Goal: Task Accomplishment & Management: Complete application form

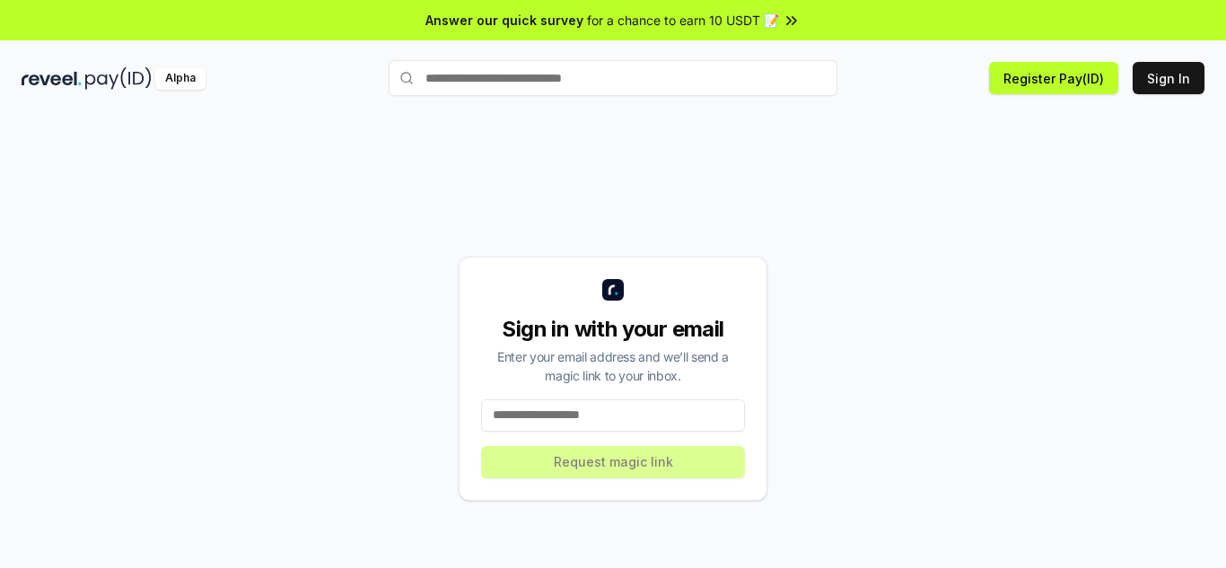
click at [642, 417] on input at bounding box center [613, 415] width 264 height 32
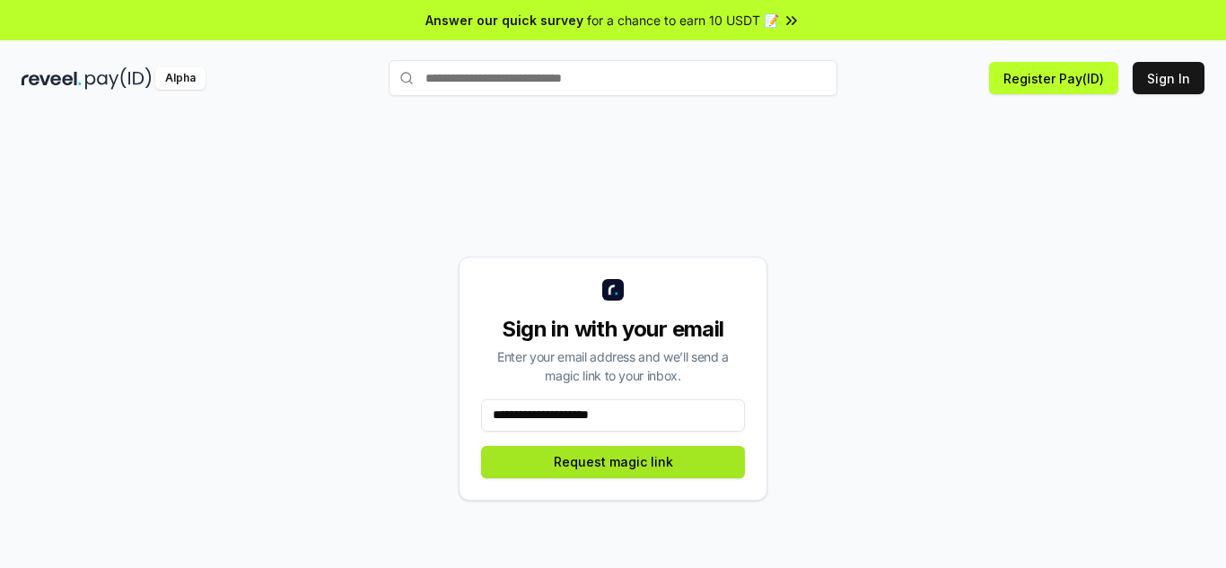
type input "**********"
click at [665, 453] on button "Request magic link" at bounding box center [613, 462] width 264 height 32
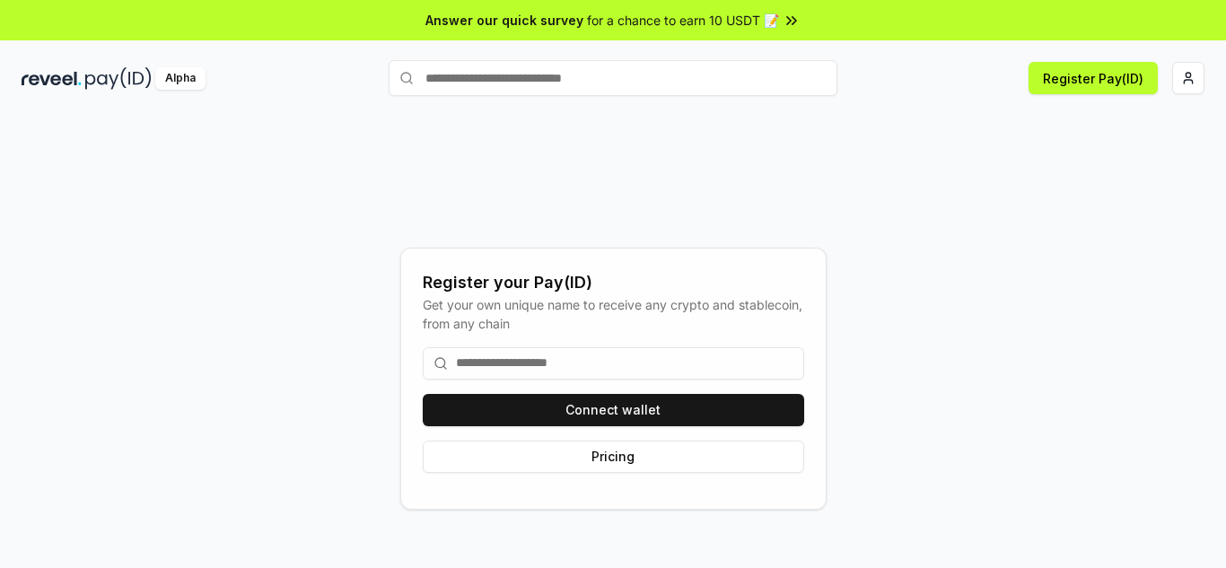
click at [551, 369] on input at bounding box center [613, 363] width 381 height 32
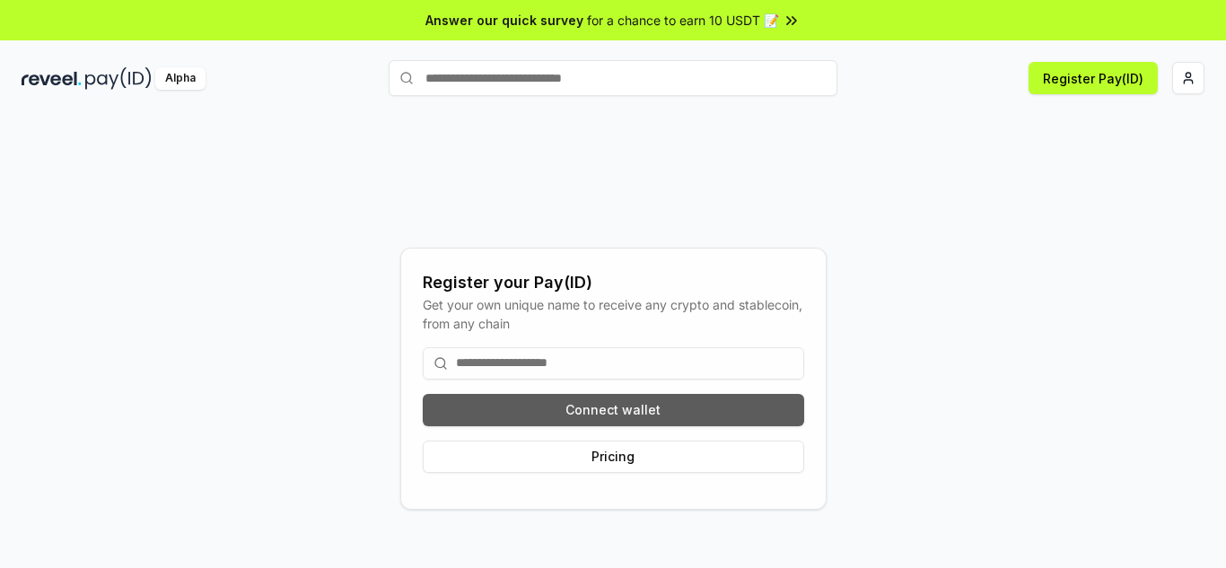
click at [566, 403] on button "Connect wallet" at bounding box center [613, 410] width 381 height 32
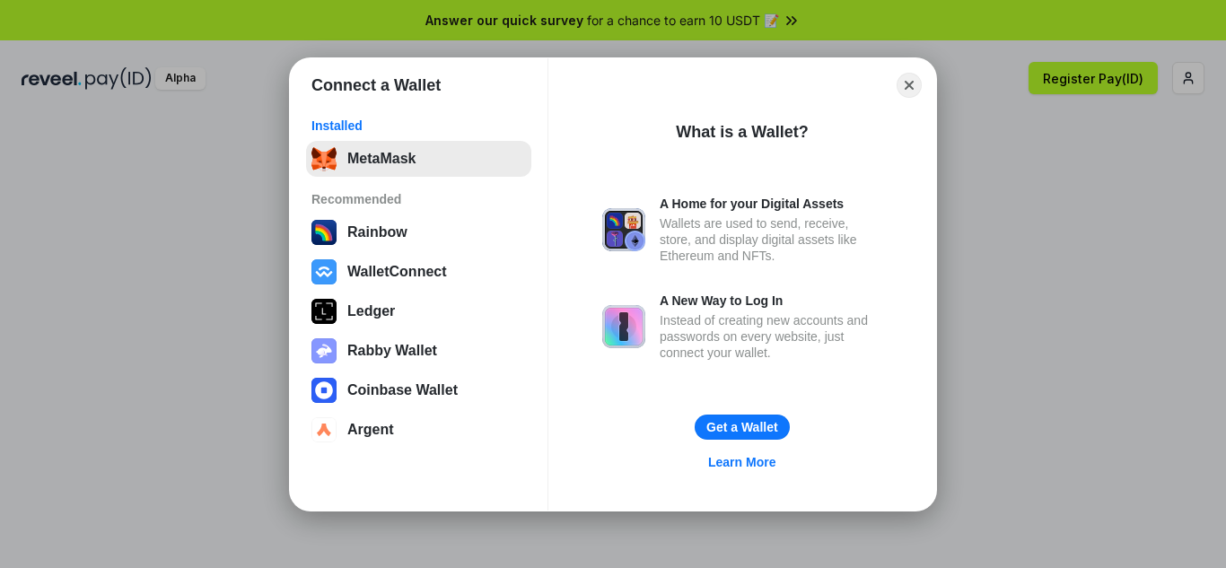
click at [451, 172] on button "MetaMask" at bounding box center [418, 159] width 225 height 36
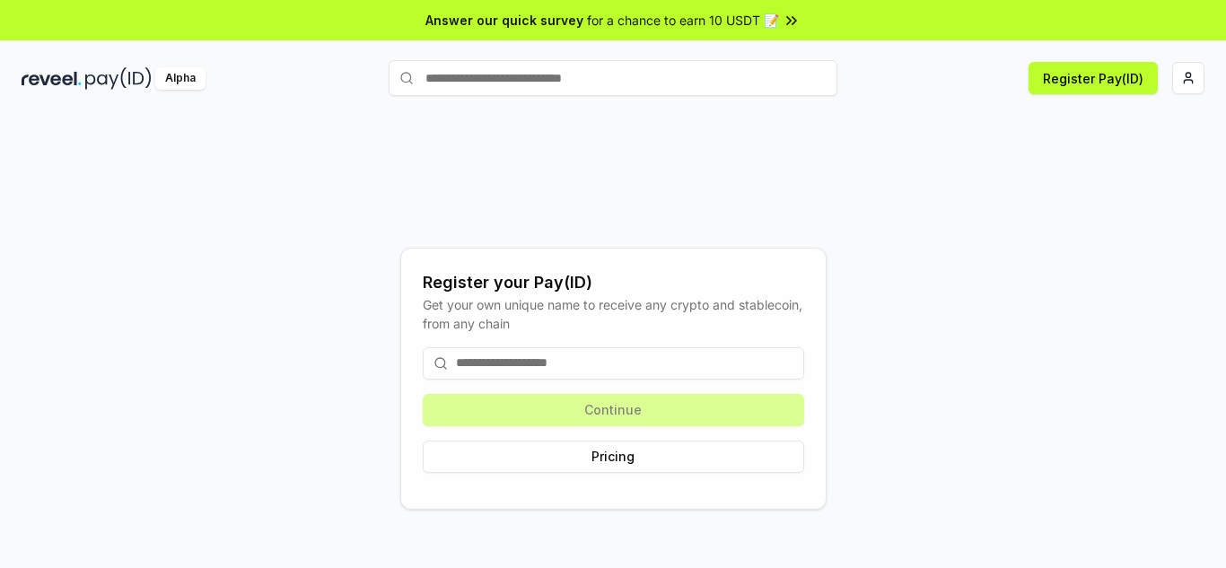
click at [644, 372] on input at bounding box center [613, 363] width 381 height 32
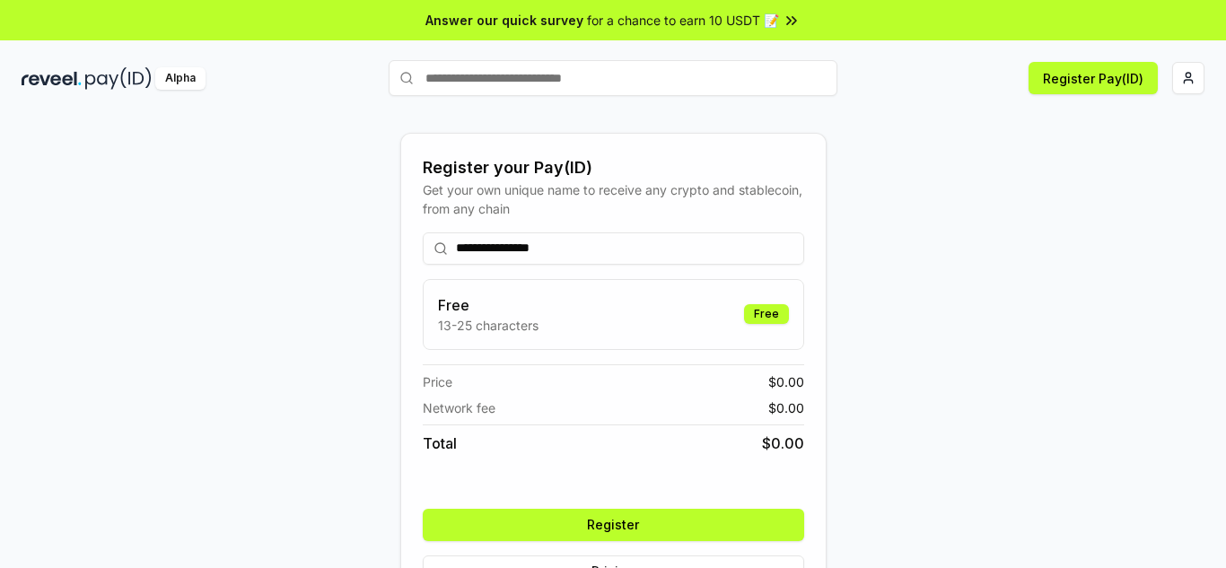
type input "**********"
click at [608, 523] on button "Register" at bounding box center [613, 525] width 381 height 32
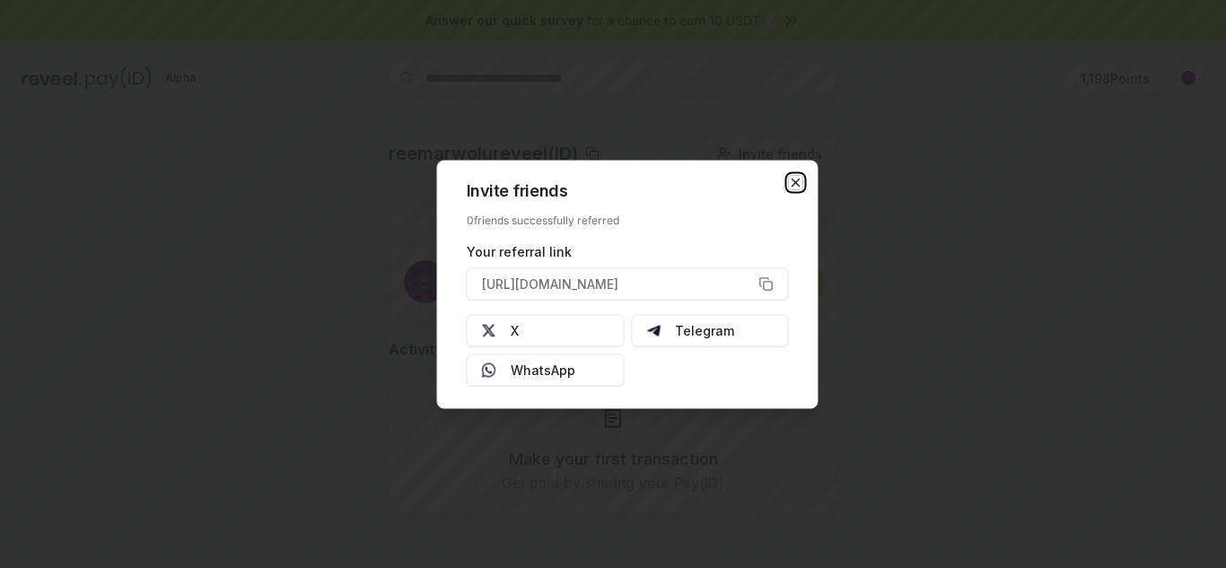
click at [798, 183] on icon "button" at bounding box center [796, 182] width 14 height 14
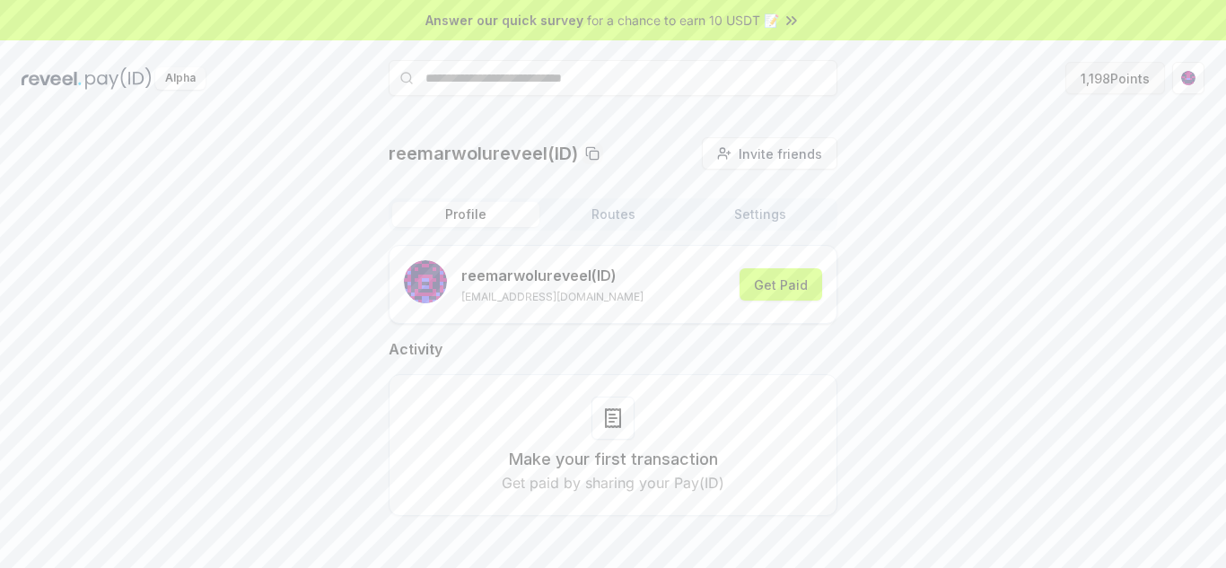
click at [1104, 86] on button "1,198 Points" at bounding box center [1115, 78] width 100 height 32
